Goal: Information Seeking & Learning: Learn about a topic

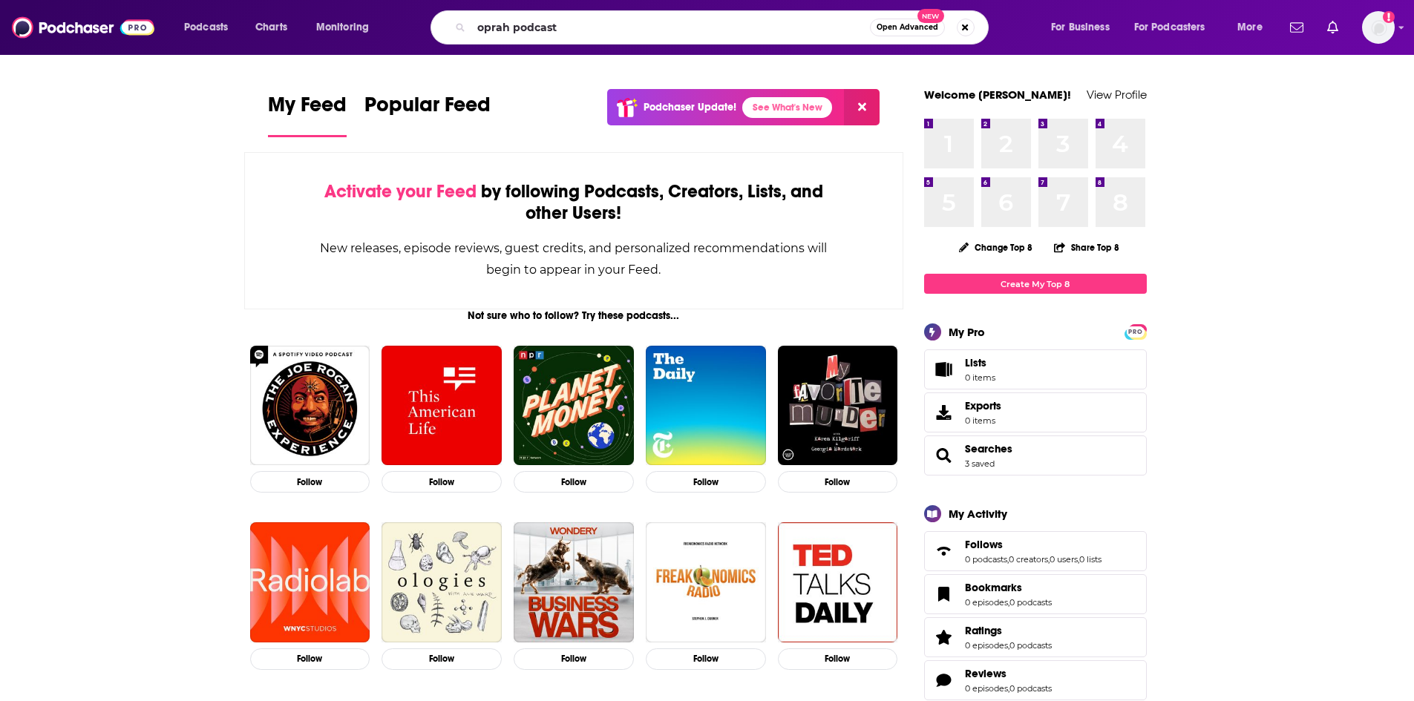
type input "oprah podcast"
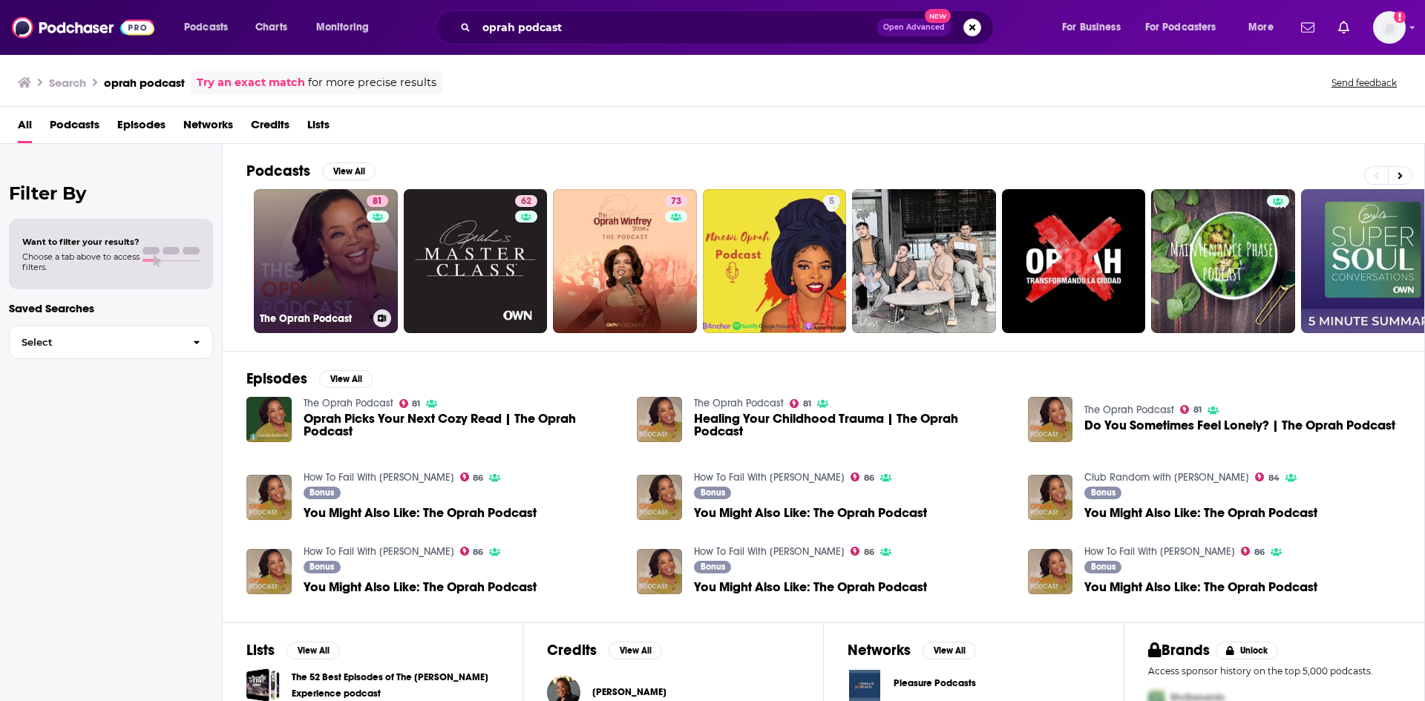
click at [357, 263] on link "81 The Oprah Podcast" at bounding box center [326, 261] width 144 height 144
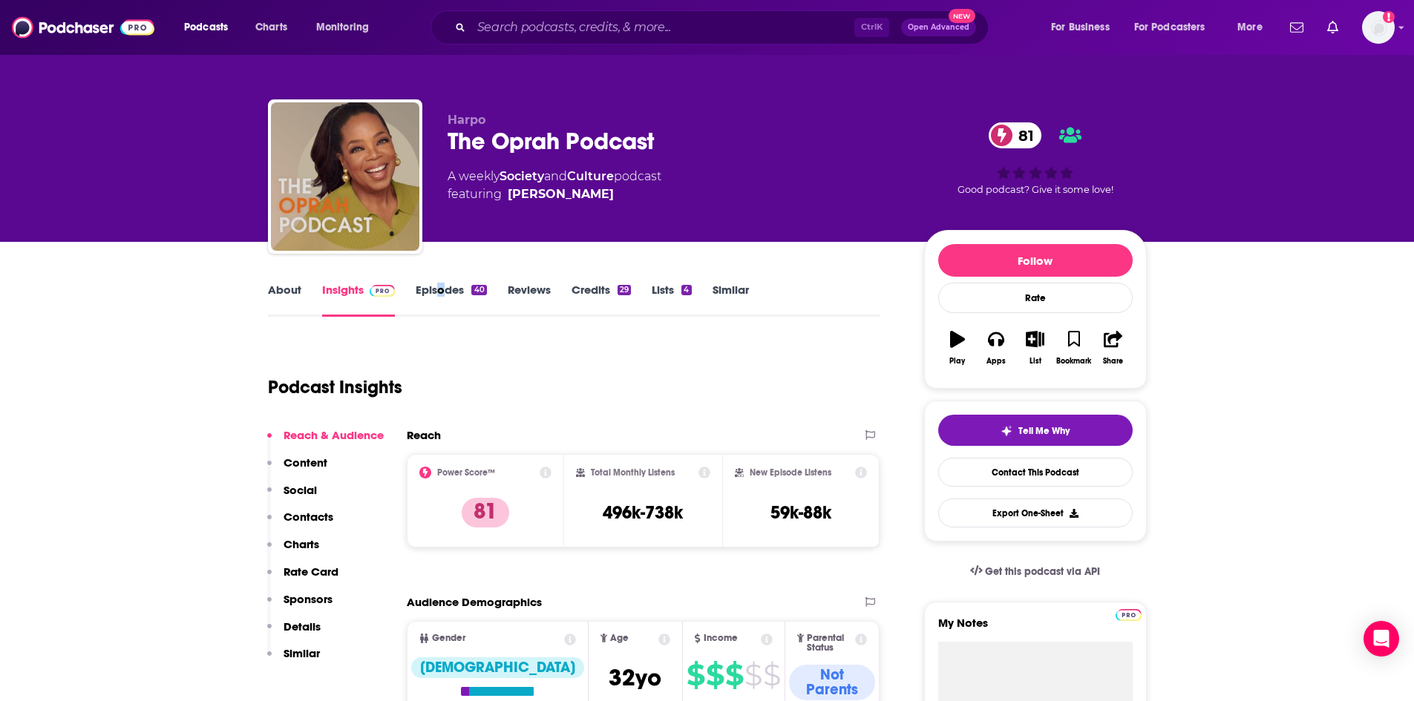
click at [442, 281] on div "About Insights Episodes 40 Reviews Credits 29 Lists 4 Similar" at bounding box center [574, 299] width 612 height 36
click at [442, 286] on link "Episodes 40" at bounding box center [451, 300] width 71 height 34
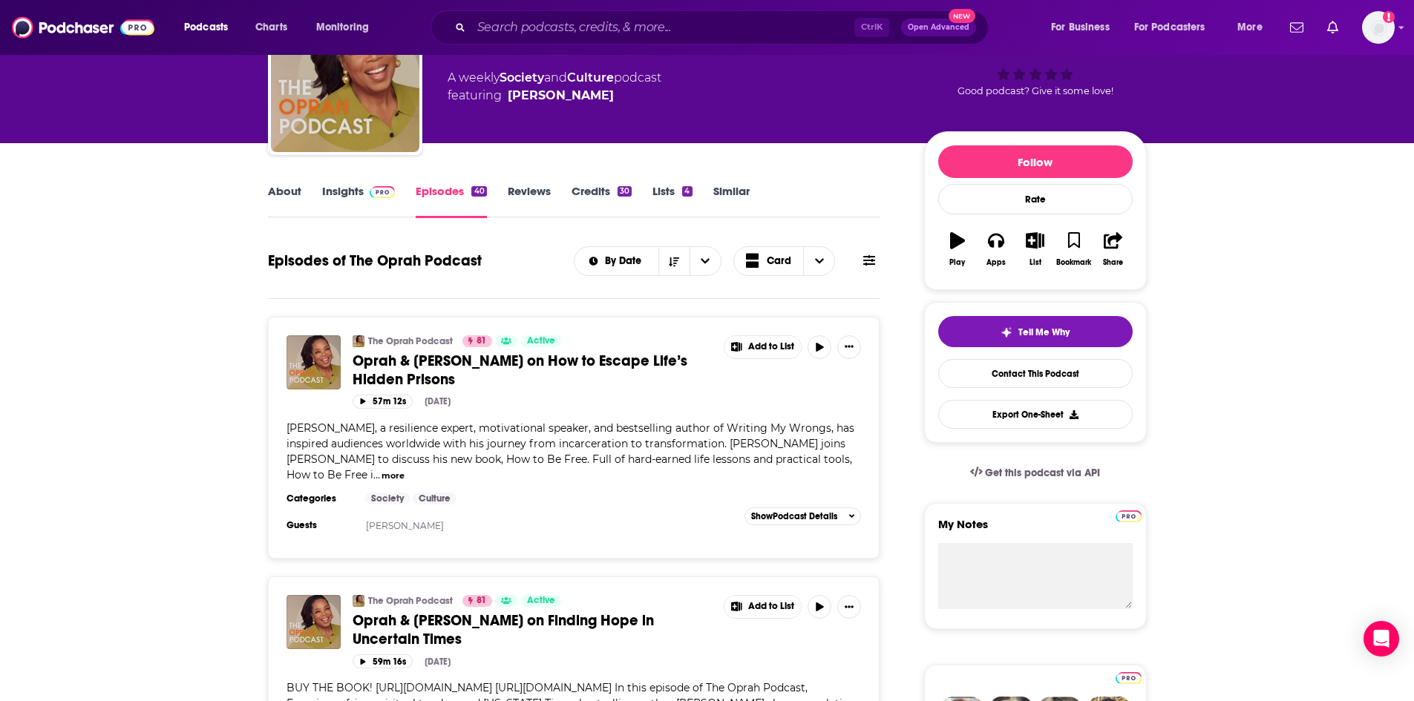
scroll to position [74, 0]
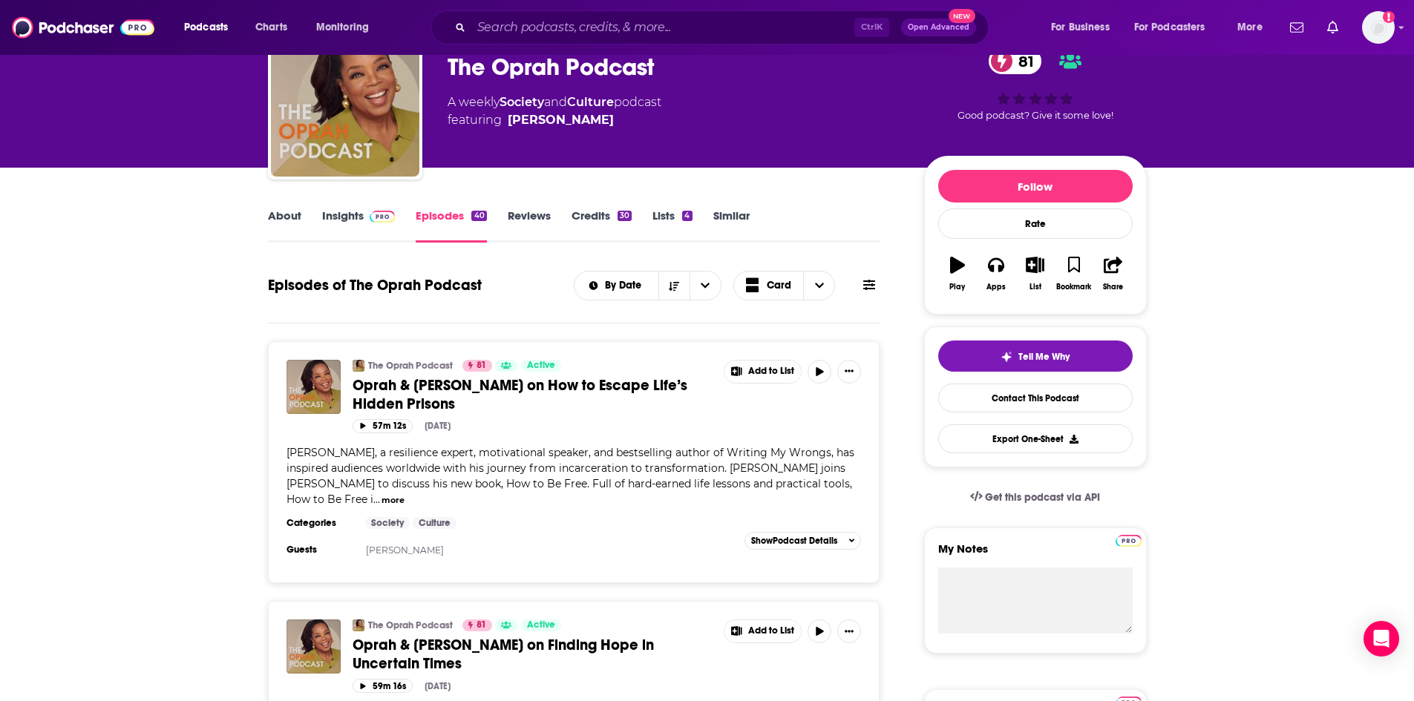
click at [732, 217] on link "Similar" at bounding box center [731, 226] width 36 height 34
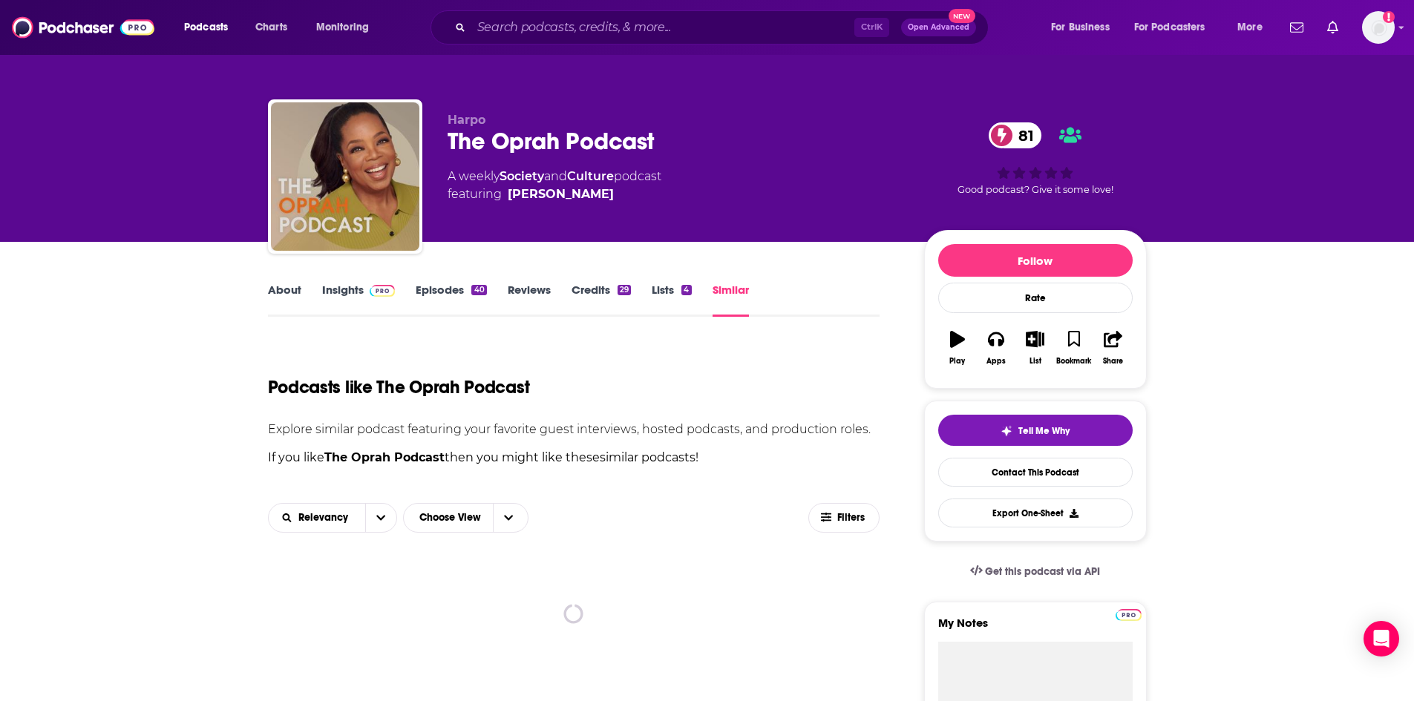
click at [292, 288] on link "About" at bounding box center [284, 300] width 33 height 34
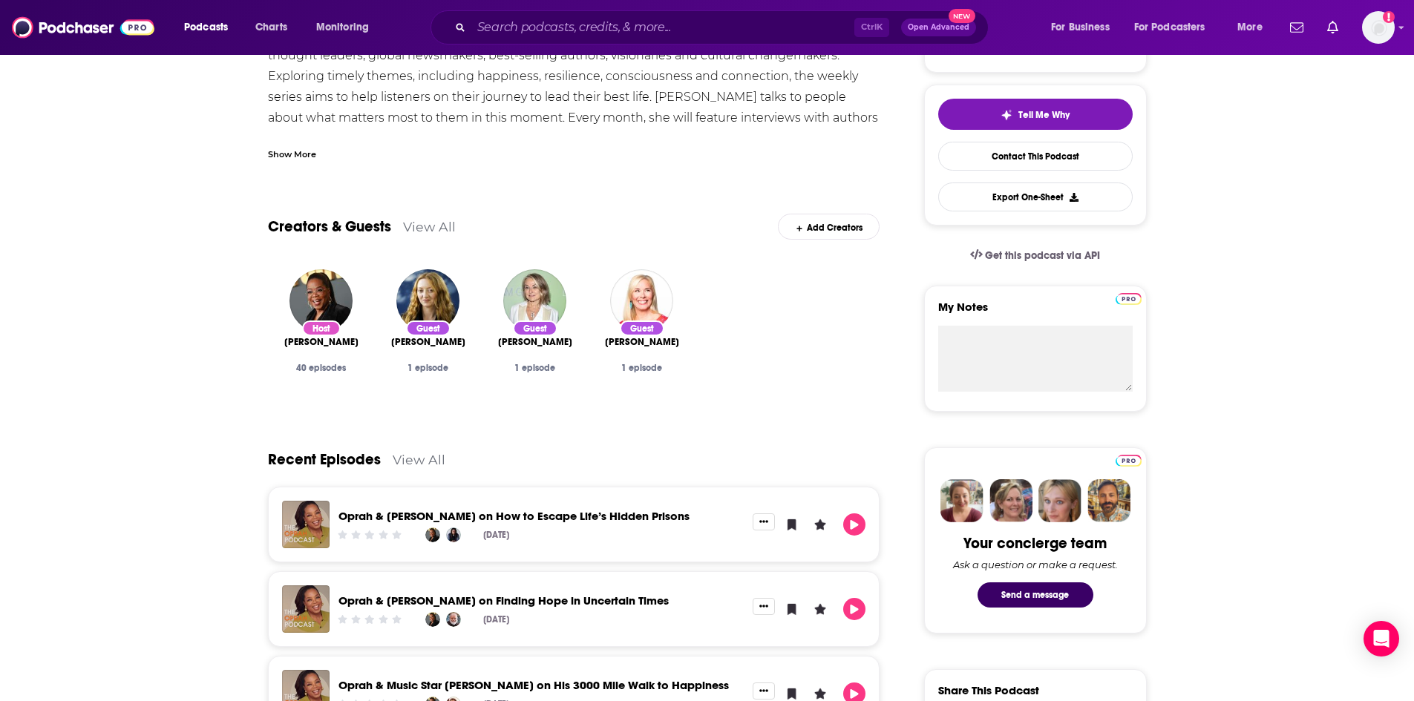
scroll to position [297, 0]
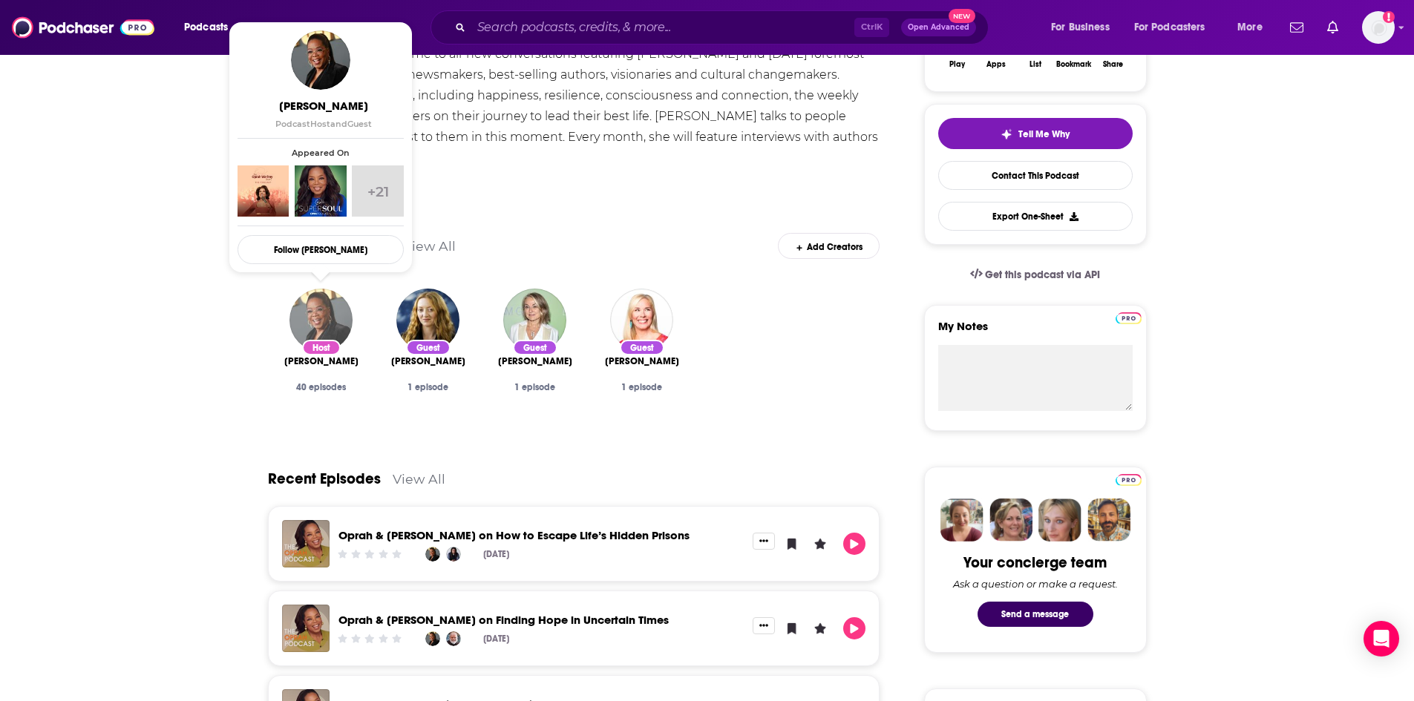
click at [305, 324] on img "Oprah Winfrey" at bounding box center [320, 320] width 63 height 63
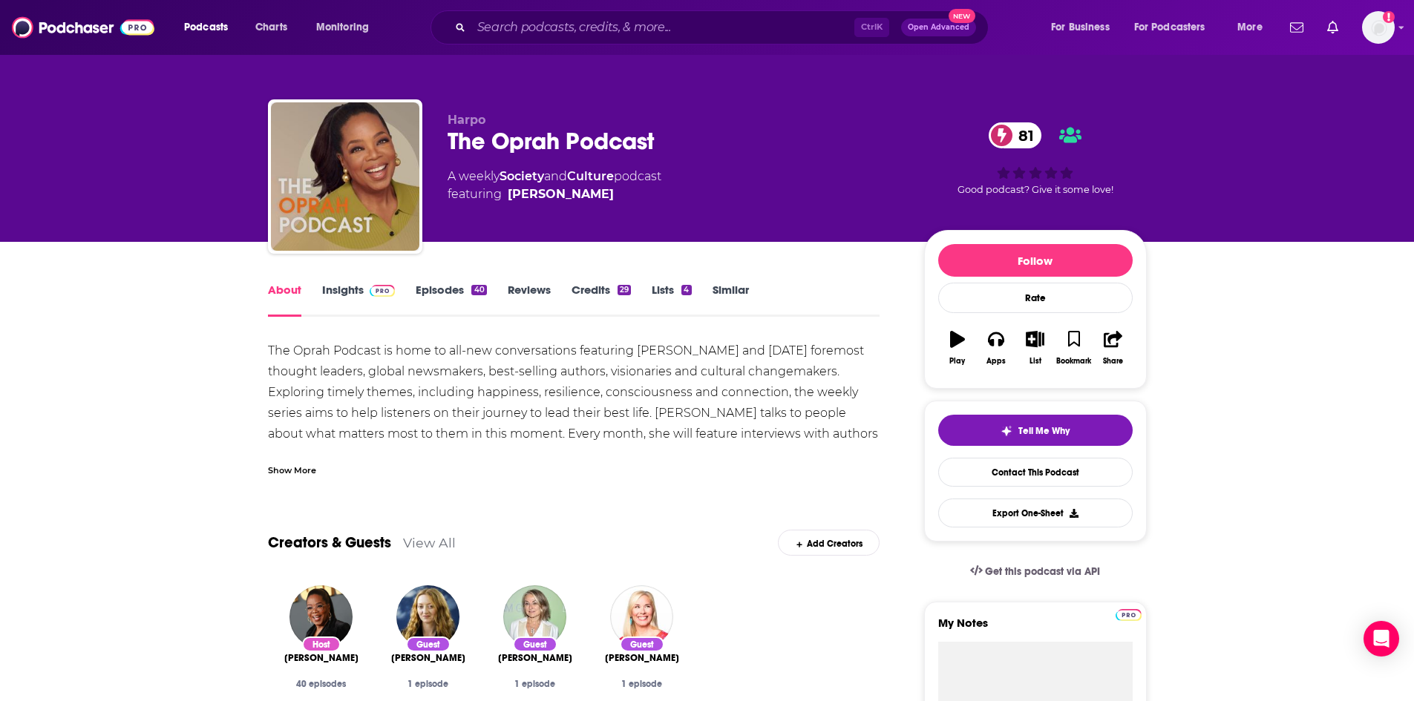
click at [439, 546] on link "View All" at bounding box center [429, 543] width 53 height 16
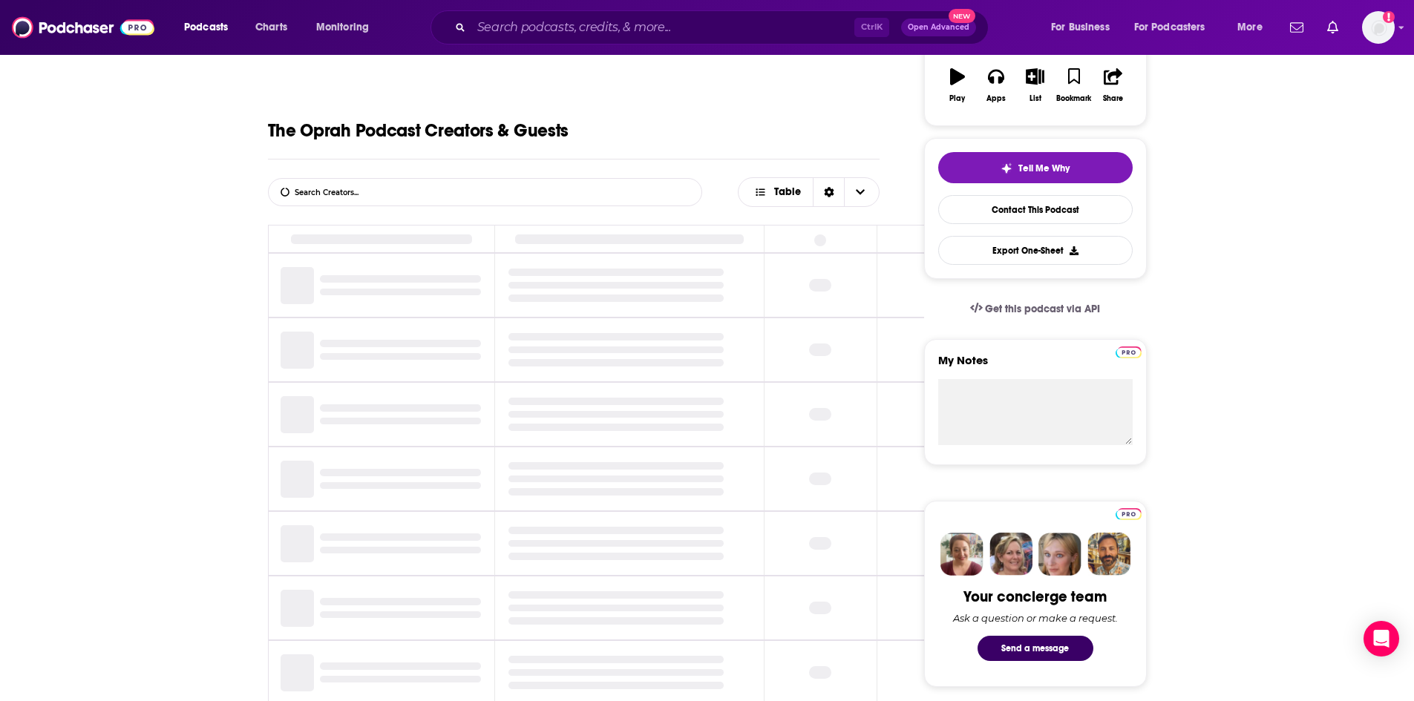
scroll to position [281, 0]
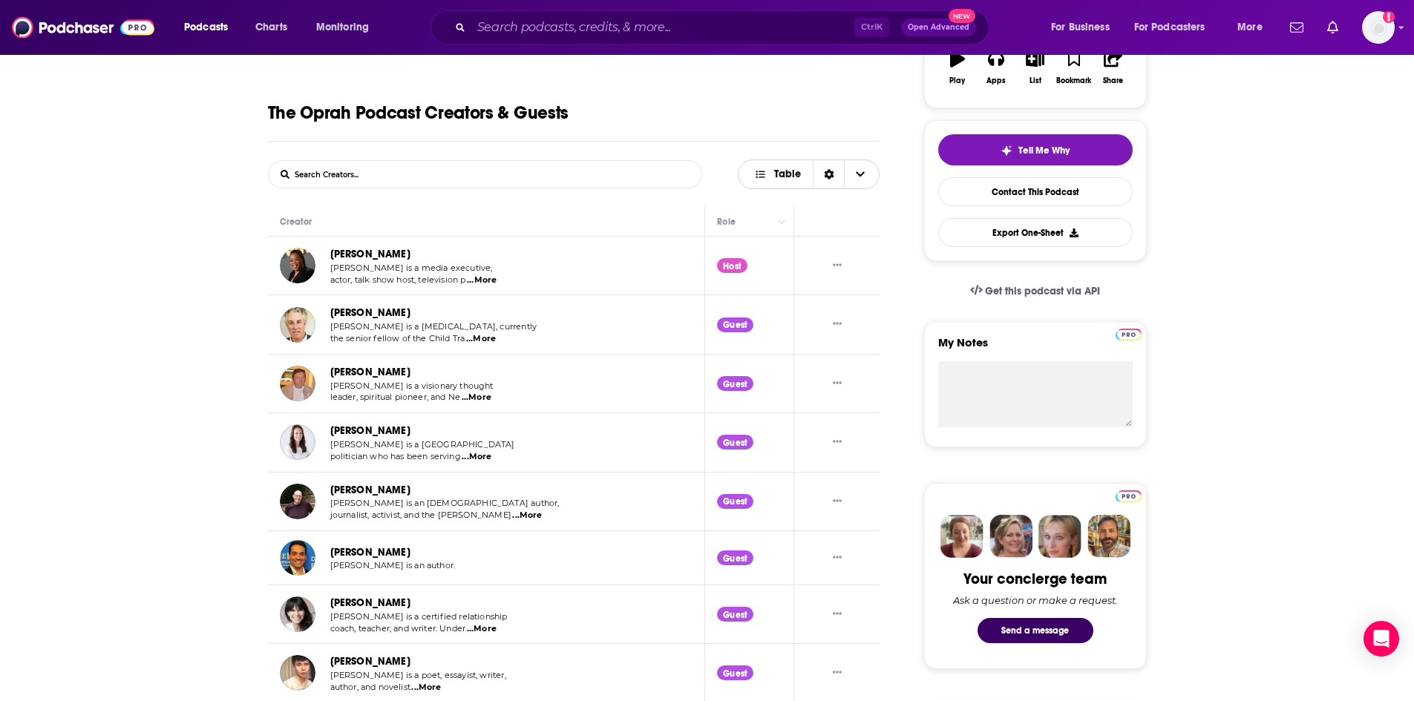
click at [797, 183] on span "Table" at bounding box center [777, 174] width 71 height 25
click at [850, 179] on span "Choose View" at bounding box center [859, 174] width 31 height 28
click at [869, 178] on span "Choose View" at bounding box center [859, 174] width 31 height 28
click at [860, 178] on icon "Choose View" at bounding box center [860, 174] width 9 height 10
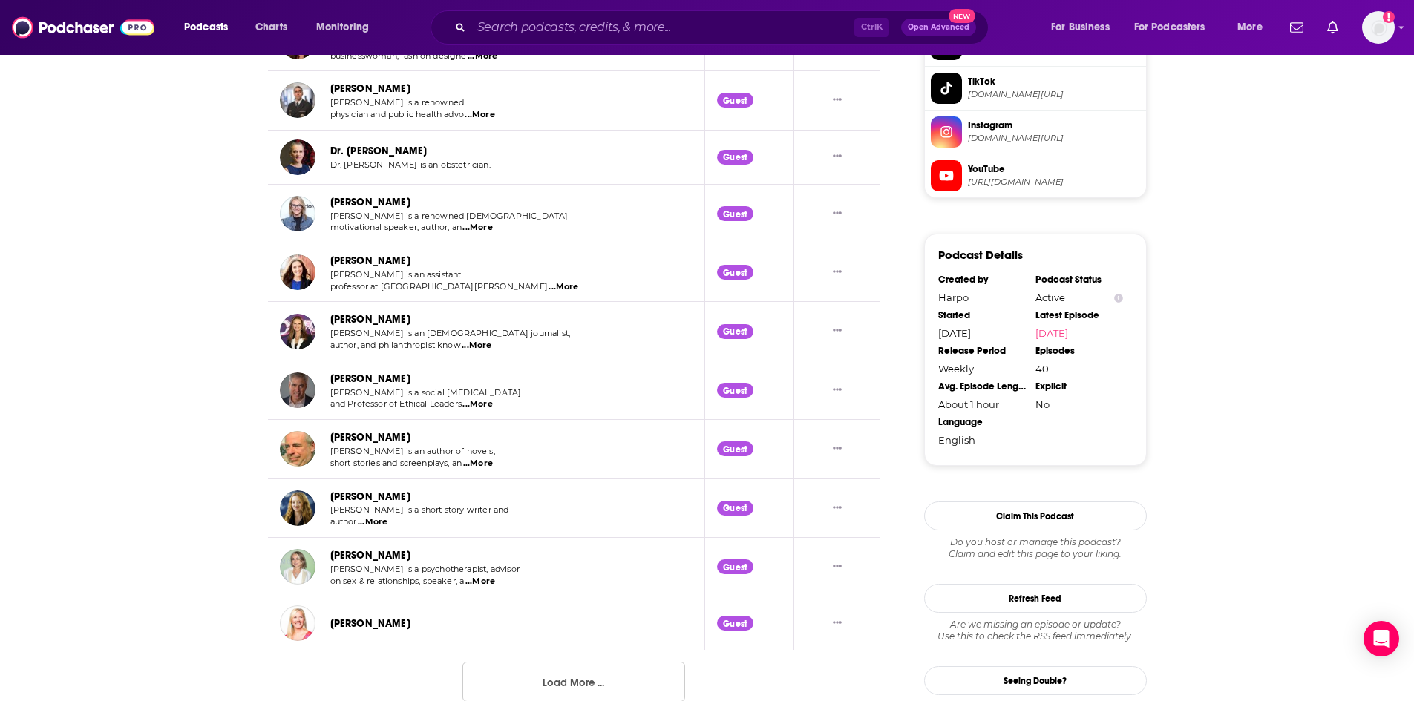
scroll to position [1377, 0]
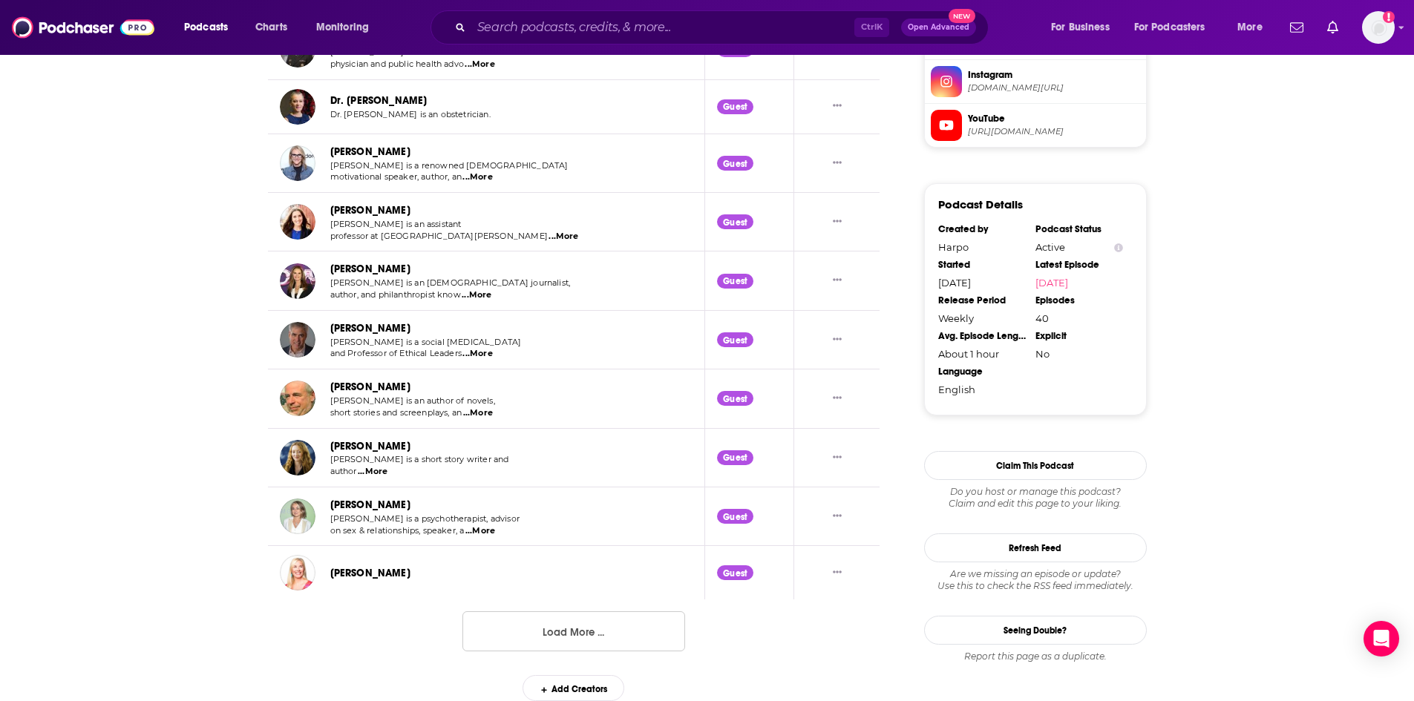
click at [592, 636] on button "Load More ..." at bounding box center [573, 632] width 223 height 40
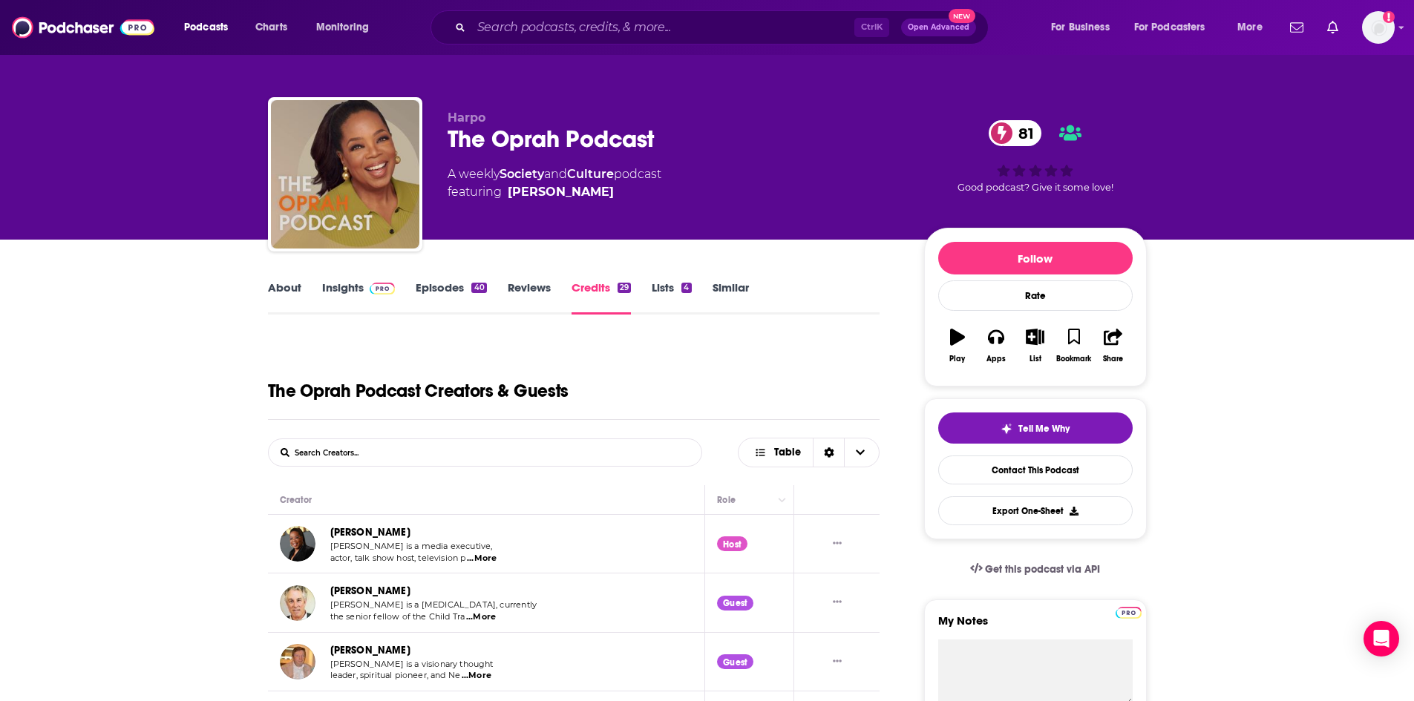
scroll to position [0, 0]
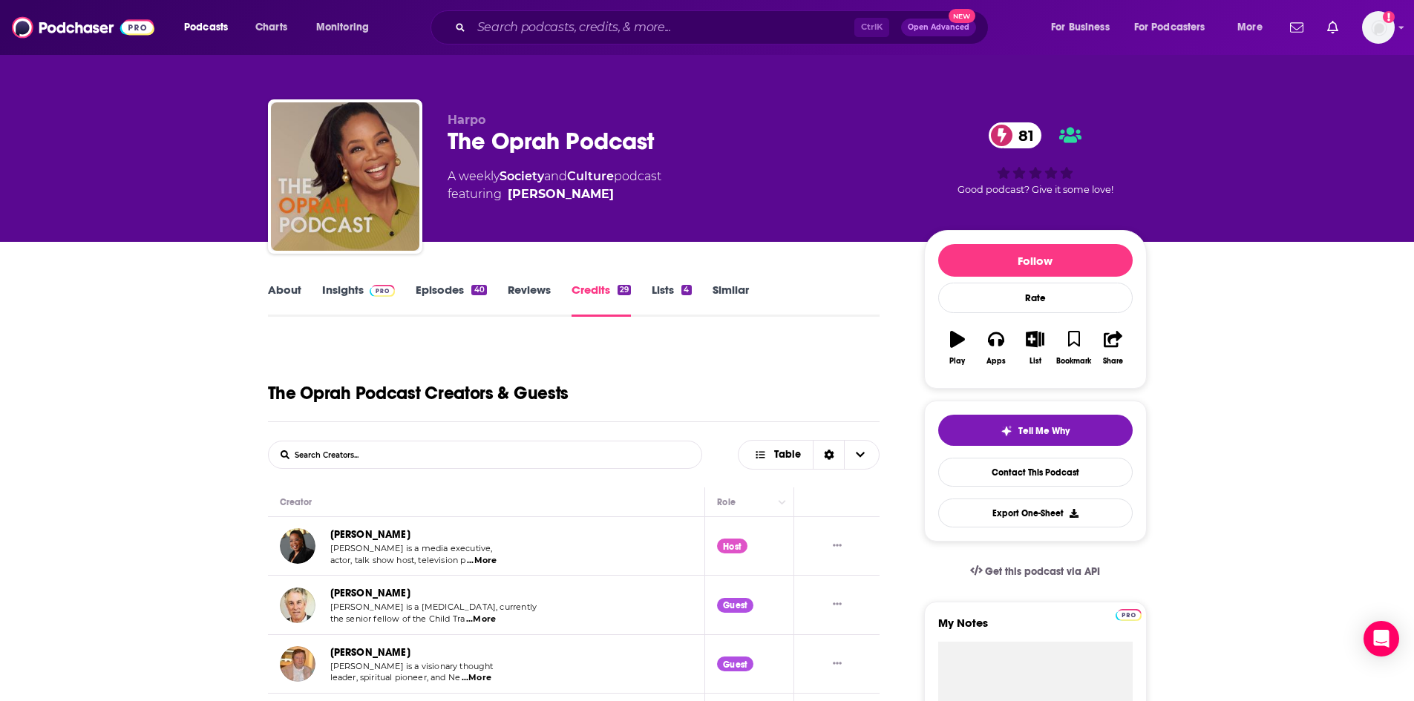
click at [526, 296] on link "Reviews" at bounding box center [529, 300] width 43 height 34
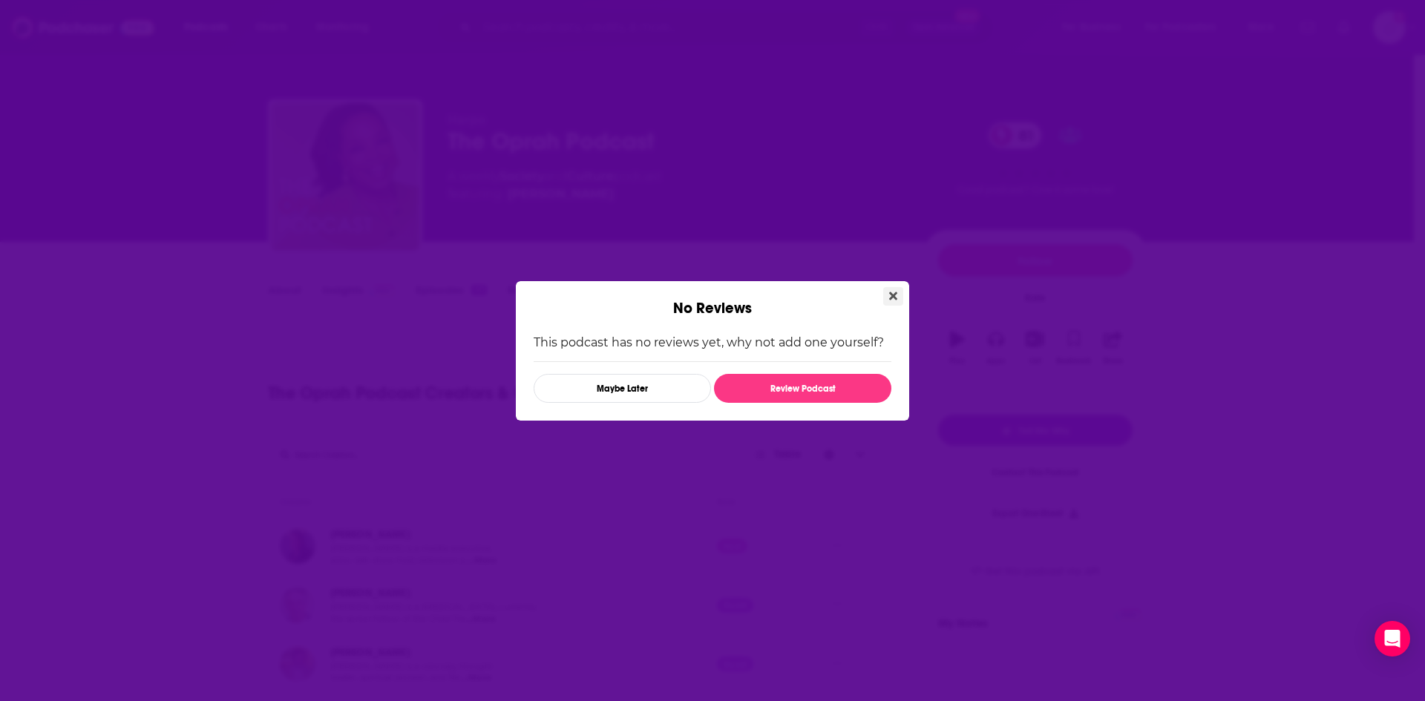
click at [895, 301] on icon "Close" at bounding box center [893, 296] width 8 height 12
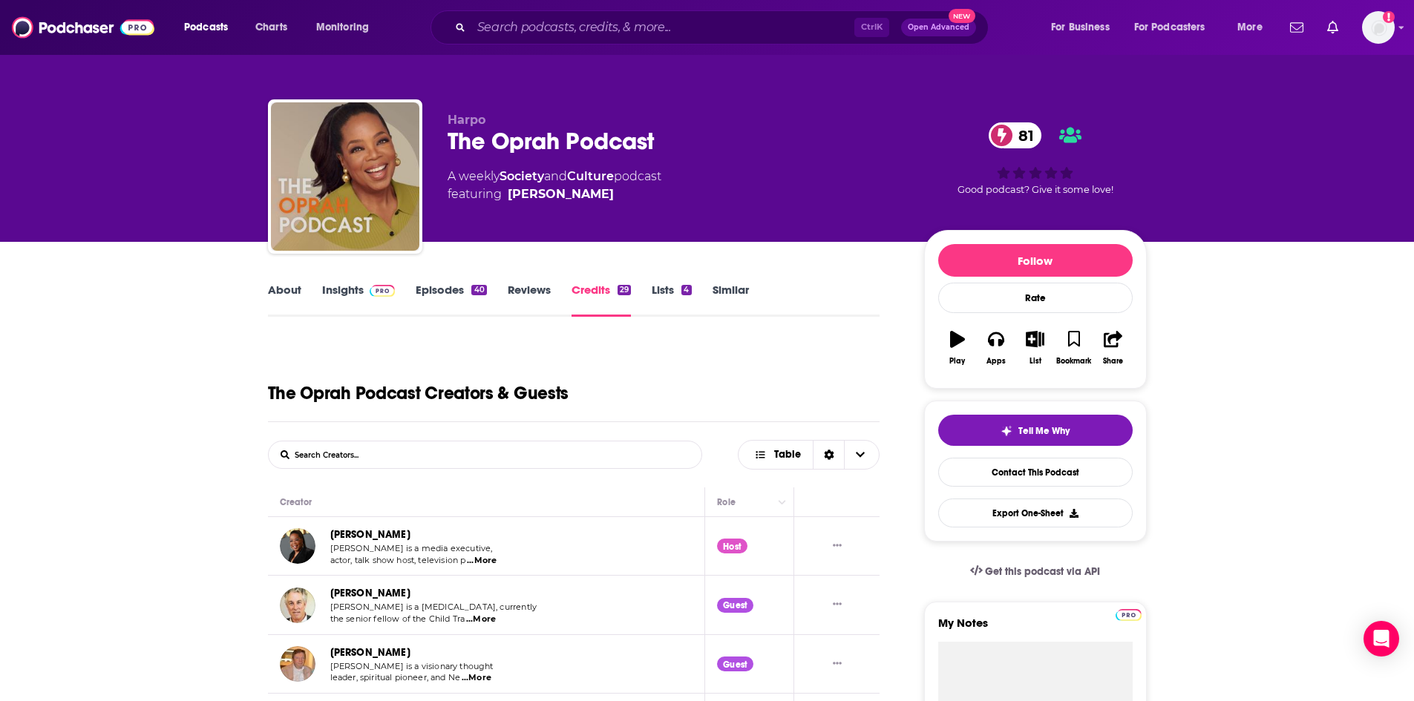
click at [337, 292] on link "Insights" at bounding box center [358, 300] width 73 height 34
